Goal: Information Seeking & Learning: Learn about a topic

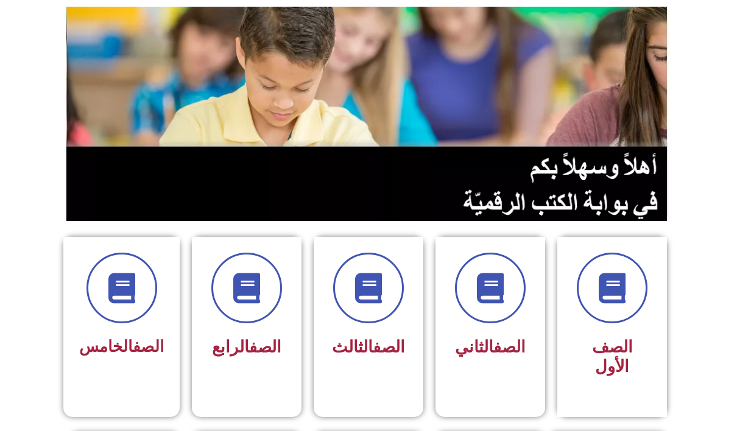
scroll to position [122, 0]
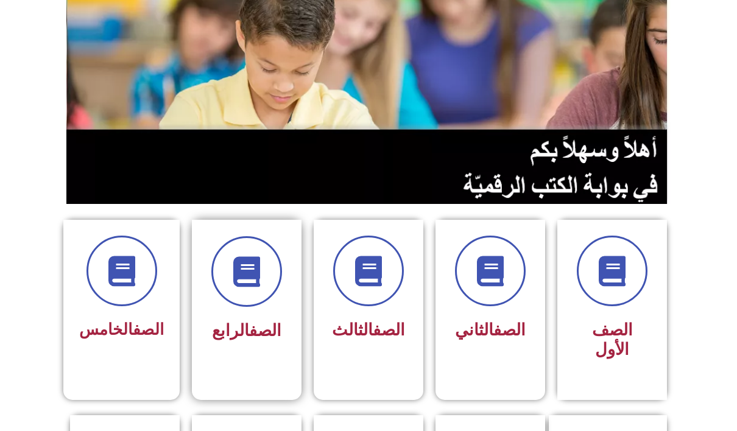
click at [264, 312] on div "الصف الرابع" at bounding box center [246, 291] width 77 height 110
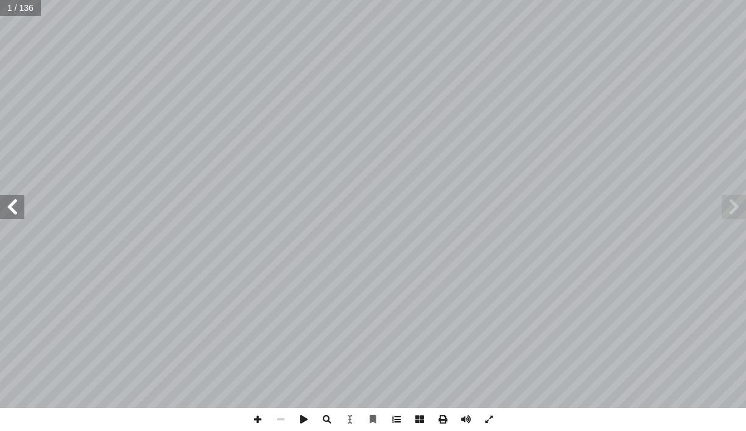
click at [395, 422] on span at bounding box center [396, 419] width 23 height 23
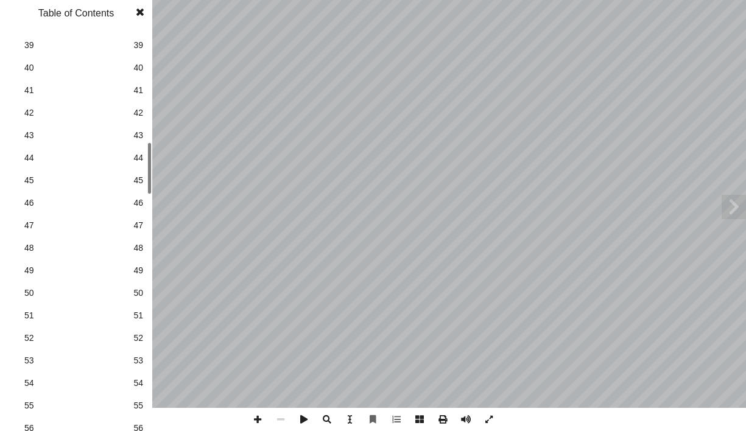
click at [139, 341] on span "52" at bounding box center [138, 338] width 10 height 13
click at [141, 15] on span at bounding box center [140, 12] width 22 height 24
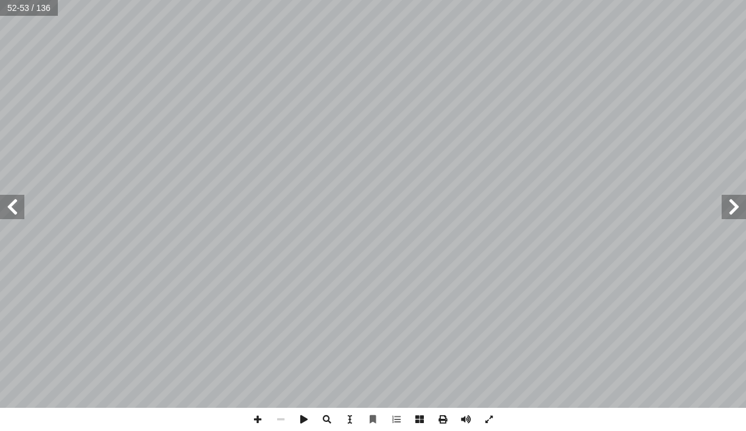
click at [725, 208] on span at bounding box center [734, 207] width 24 height 24
click at [9, 197] on span at bounding box center [12, 207] width 24 height 24
click at [15, 214] on span at bounding box center [12, 207] width 24 height 24
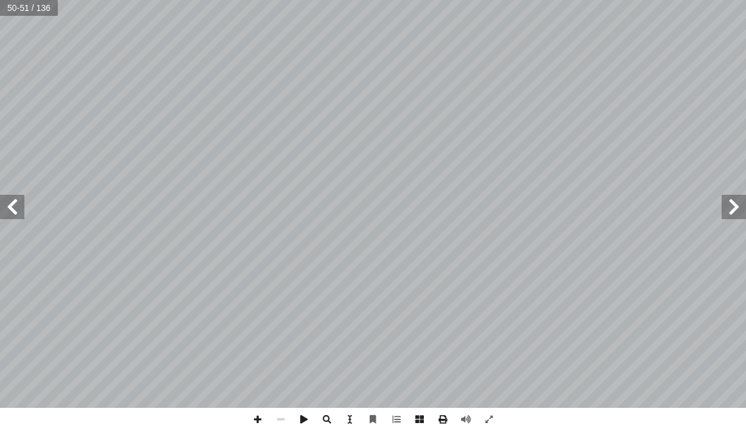
click at [13, 212] on span at bounding box center [12, 207] width 24 height 24
